Goal: Task Accomplishment & Management: Use online tool/utility

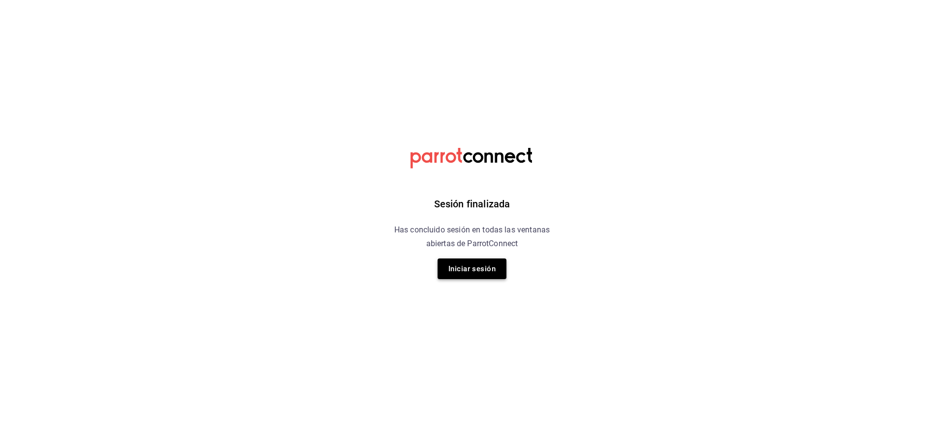
click at [477, 275] on button "Iniciar sesión" at bounding box center [472, 269] width 69 height 21
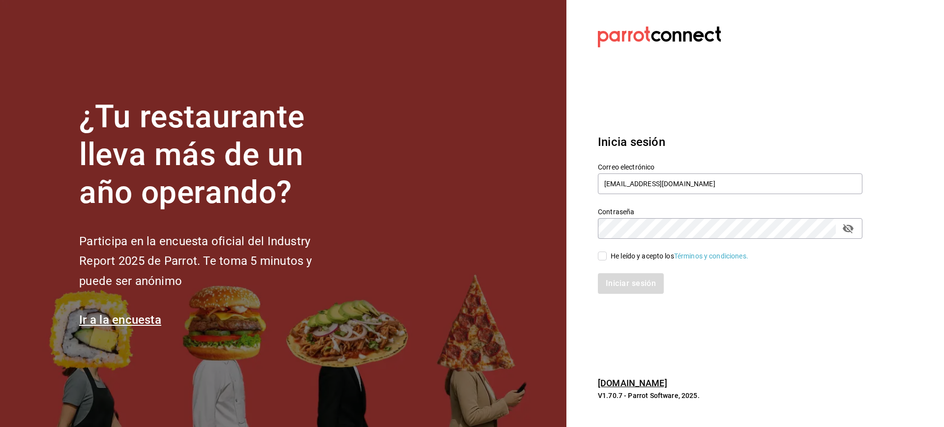
click at [605, 259] on input "He leído y acepto los Términos y condiciones." at bounding box center [602, 256] width 9 height 9
checkbox input "true"
click at [613, 281] on button "Iniciar sesión" at bounding box center [631, 283] width 67 height 21
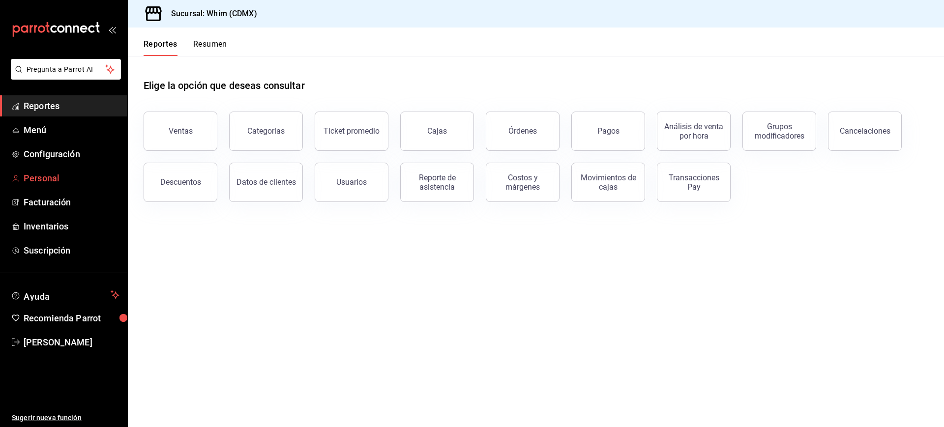
click at [56, 170] on link "Personal" at bounding box center [63, 178] width 127 height 21
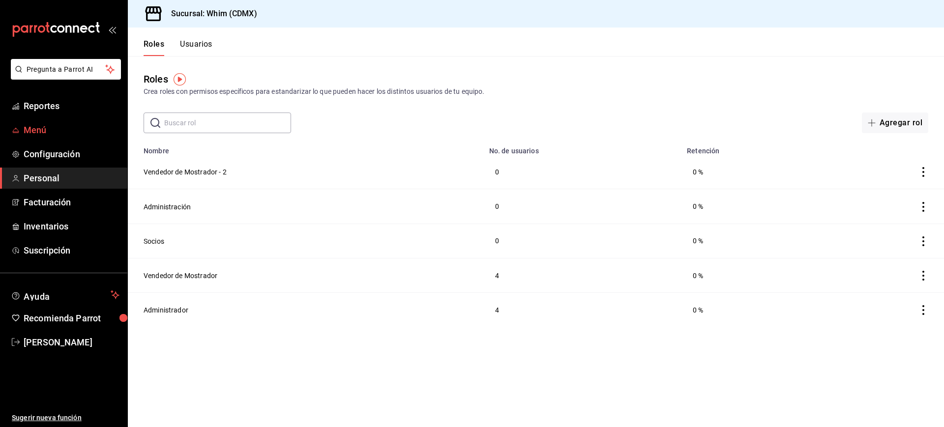
click at [41, 126] on span "Menú" at bounding box center [72, 129] width 96 height 13
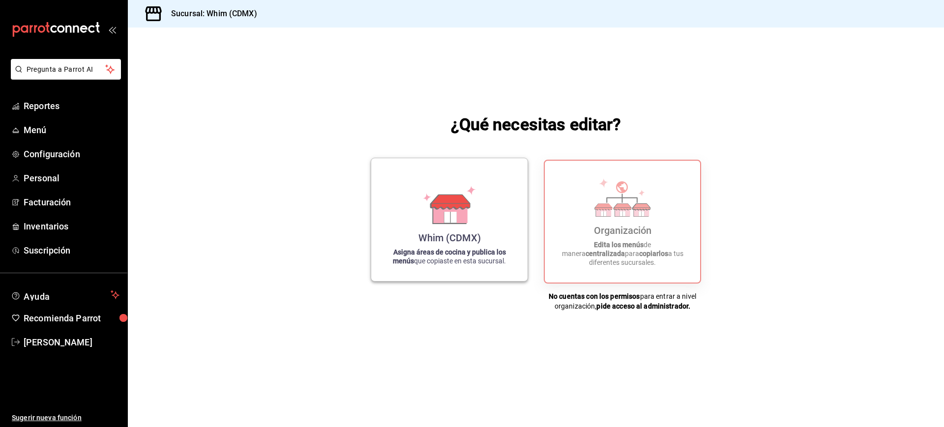
click at [486, 189] on div "Whim (CDMX) Asigna áreas de cocina y publica los menús que copiaste en esta suc…" at bounding box center [449, 219] width 133 height 107
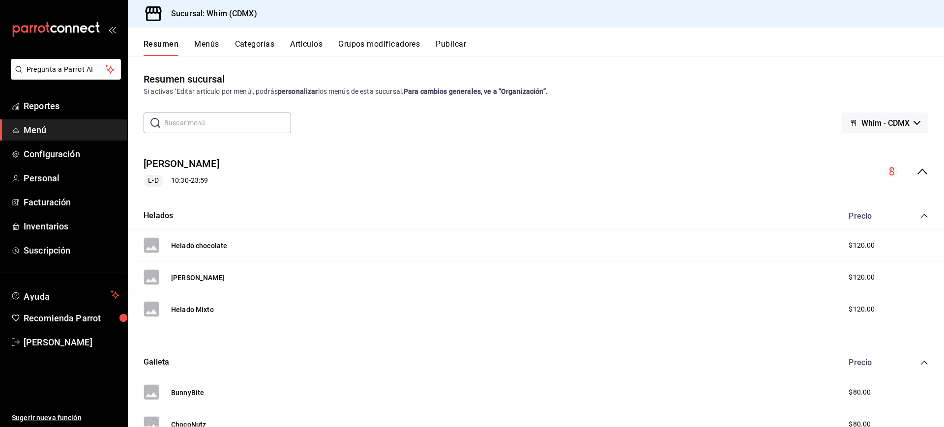
click at [904, 121] on button "Whim - CDMX" at bounding box center [885, 123] width 87 height 21
click at [904, 121] on div at bounding box center [472, 213] width 944 height 427
